Goal: Information Seeking & Learning: Learn about a topic

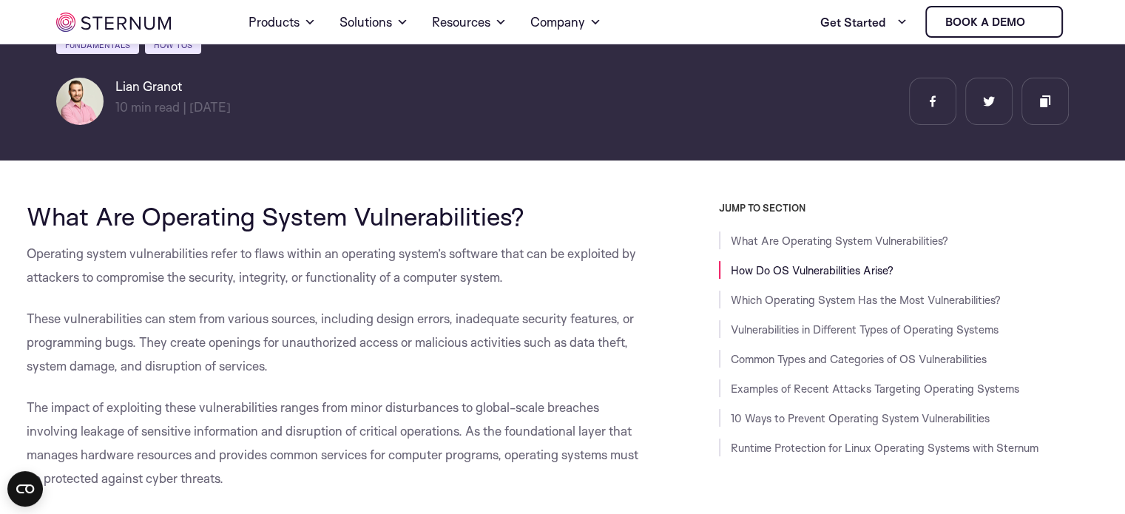
scroll to position [211, 0]
click at [361, 316] on span "These vulnerabilities can stem from various sources, including design errors, i…" at bounding box center [330, 342] width 607 height 63
drag, startPoint x: 81, startPoint y: 277, endPoint x: 595, endPoint y: 282, distance: 513.5
click at [595, 282] on p "Operating system vulnerabilities refer to flaws within an operating system’s so…" at bounding box center [340, 266] width 626 height 47
copy span "to compromise the security, integrity, or functionality of a computer system."
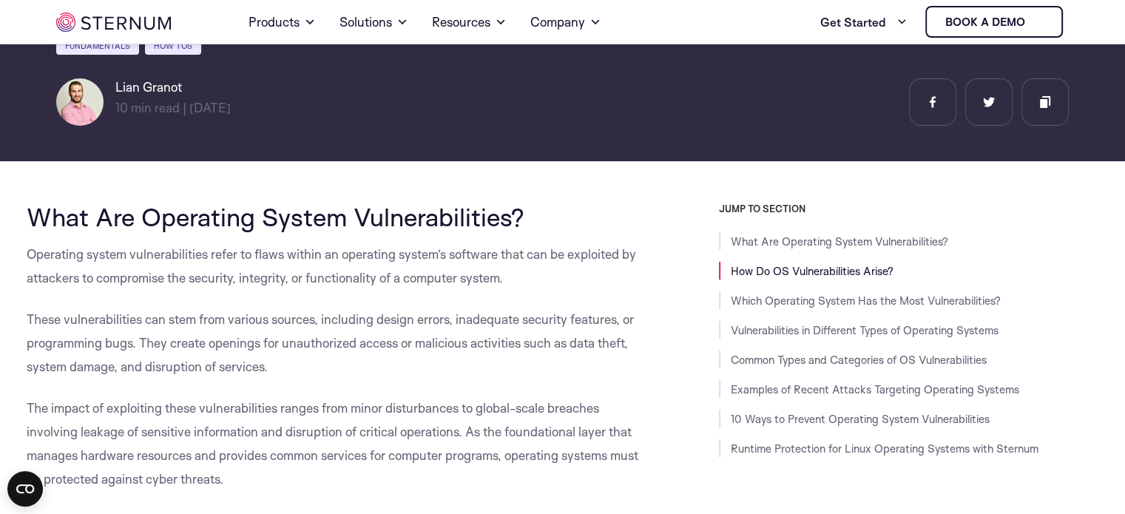
scroll to position [285, 0]
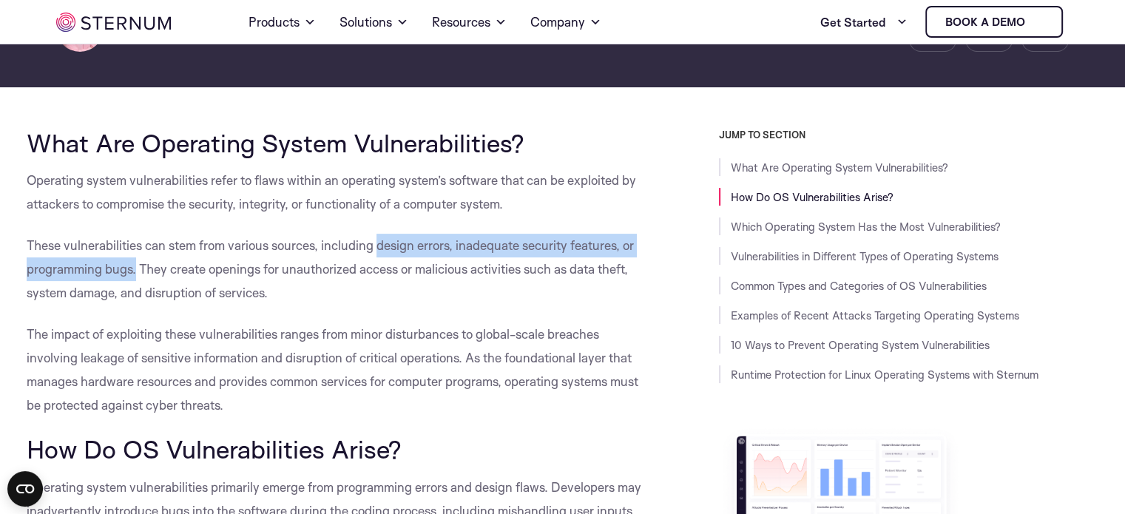
drag, startPoint x: 379, startPoint y: 243, endPoint x: 136, endPoint y: 269, distance: 244.0
click at [136, 269] on span "These vulnerabilities can stem from various sources, including design errors, i…" at bounding box center [330, 269] width 607 height 63
copy span "design errors, inadequate security features, or programming bugs."
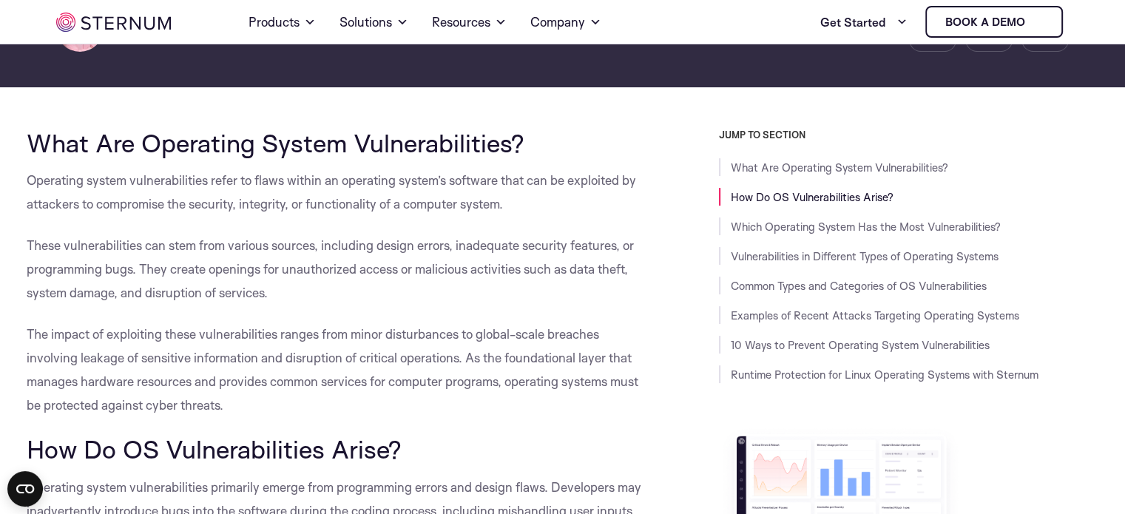
click at [272, 267] on span "These vulnerabilities can stem from various sources, including design errors, i…" at bounding box center [330, 269] width 607 height 63
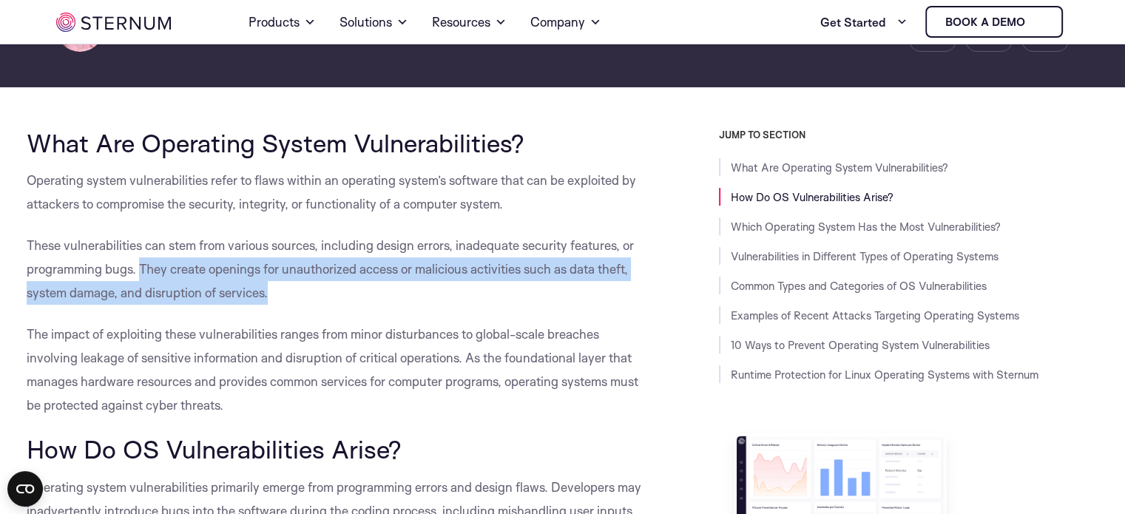
drag, startPoint x: 139, startPoint y: 268, endPoint x: 274, endPoint y: 292, distance: 136.9
click at [274, 292] on p "These vulnerabilities can stem from various sources, including design errors, i…" at bounding box center [340, 269] width 626 height 71
copy span "They create openings for unauthorized access or malicious activities such as da…"
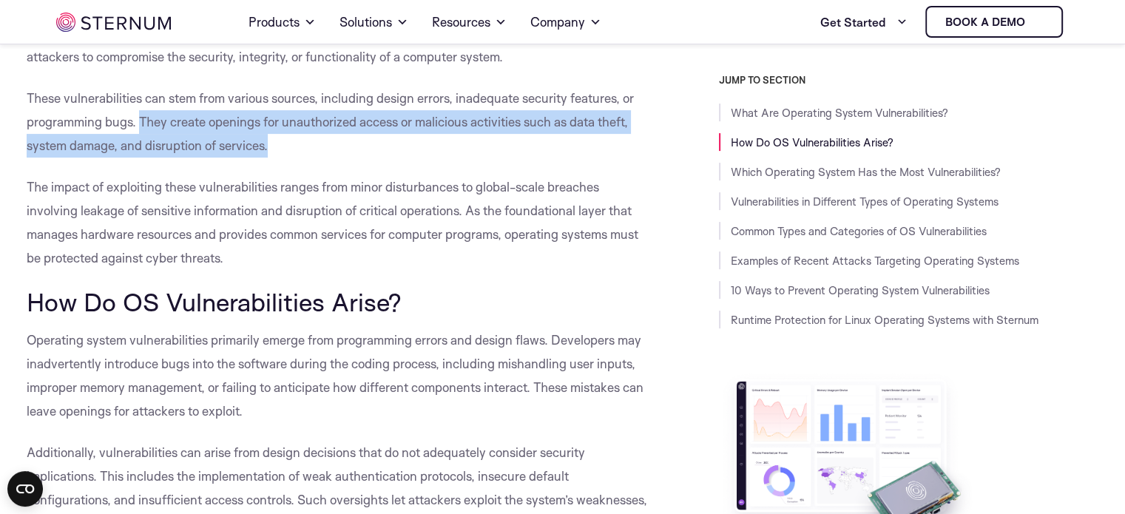
scroll to position [433, 0]
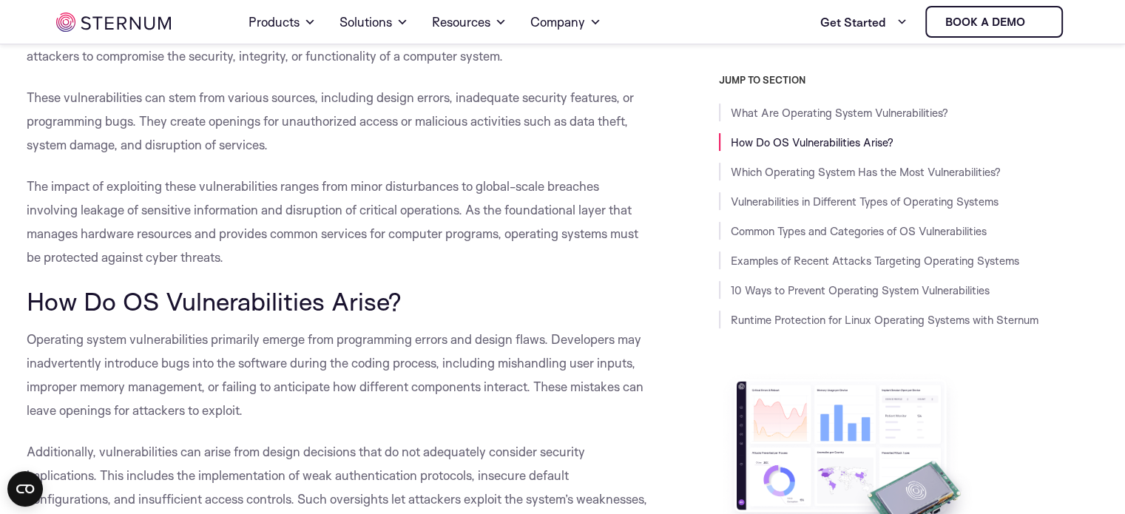
click at [272, 260] on p "The impact of exploiting these vulnerabilities ranges from minor disturbances t…" at bounding box center [340, 222] width 626 height 95
drag, startPoint x: 257, startPoint y: 257, endPoint x: -12, endPoint y: 187, distance: 277.6
copy span "The impact of exploiting these vulnerabilities ranges from minor disturbances t…"
click at [498, 304] on h2 "How Do OS Vulnerabilities Arise?" at bounding box center [340, 301] width 626 height 28
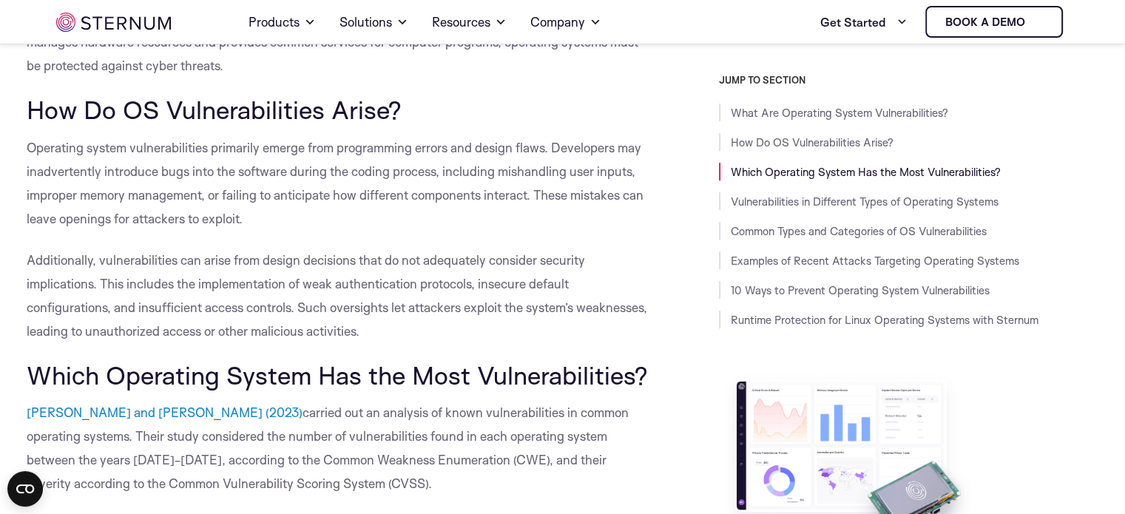
scroll to position [655, 0]
